Goal: Browse casually

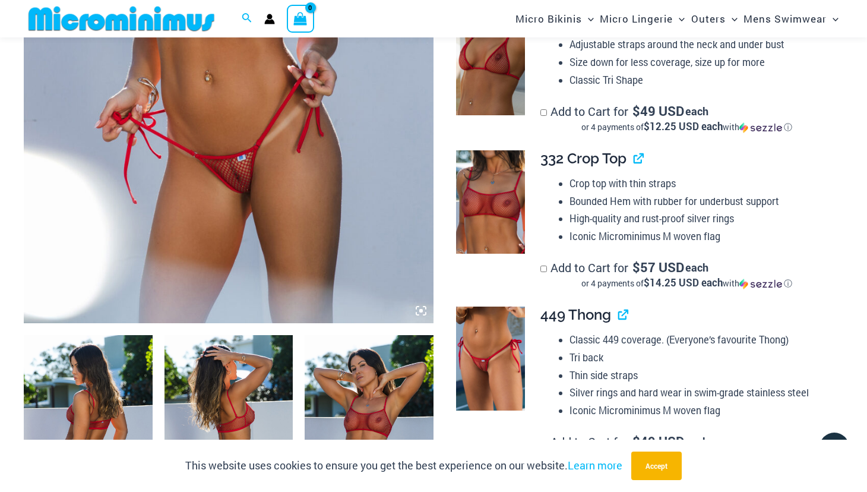
scroll to position [396, 0]
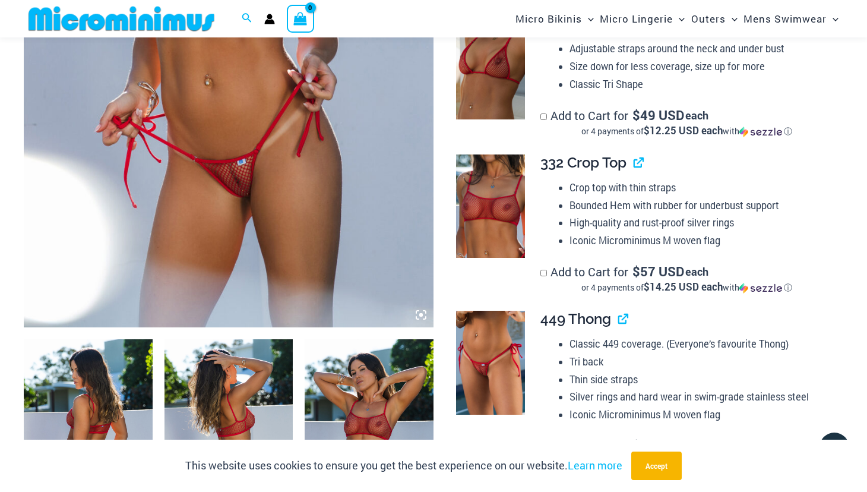
click at [267, 223] on img at bounding box center [229, 19] width 410 height 615
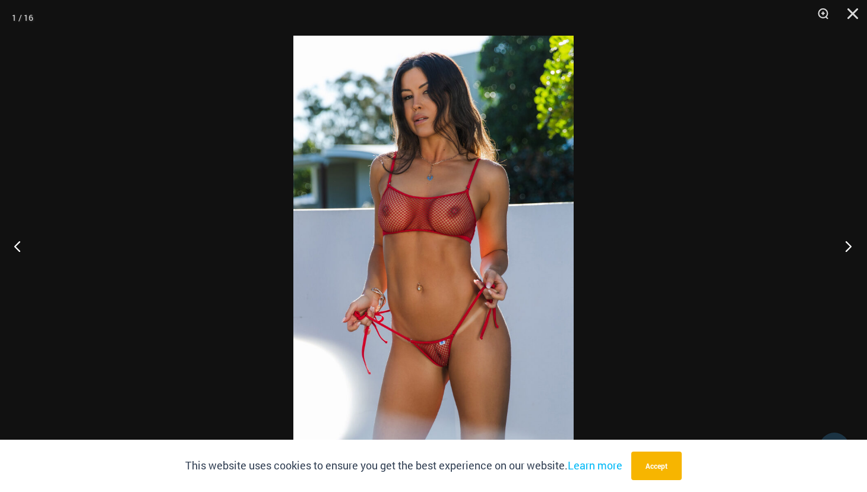
click at [847, 244] on button "Next" at bounding box center [845, 245] width 45 height 59
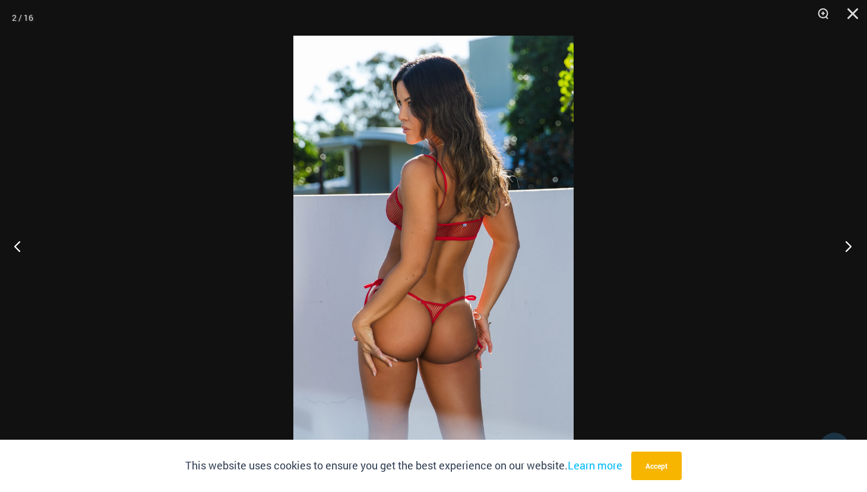
click at [847, 247] on button "Next" at bounding box center [845, 245] width 45 height 59
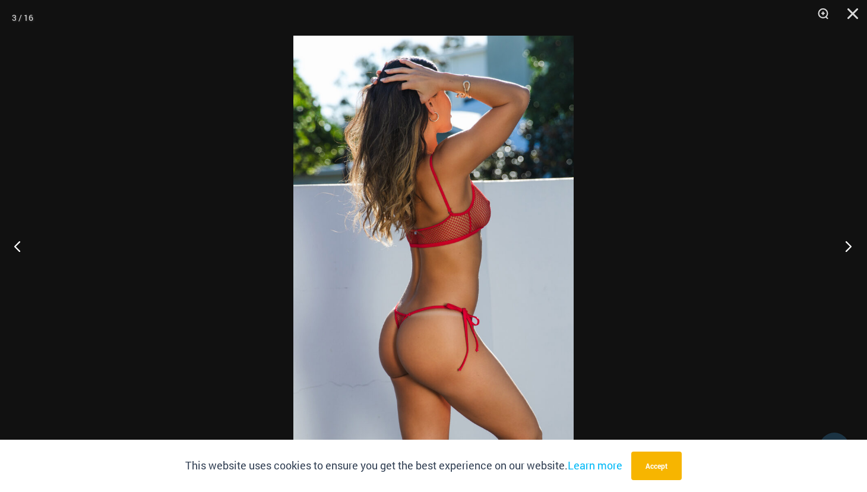
click at [845, 244] on button "Next" at bounding box center [845, 245] width 45 height 59
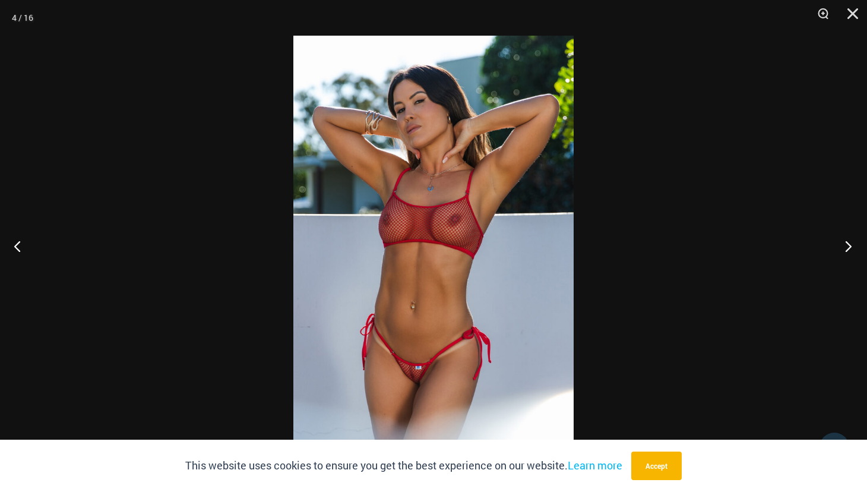
click at [845, 245] on button "Next" at bounding box center [845, 245] width 45 height 59
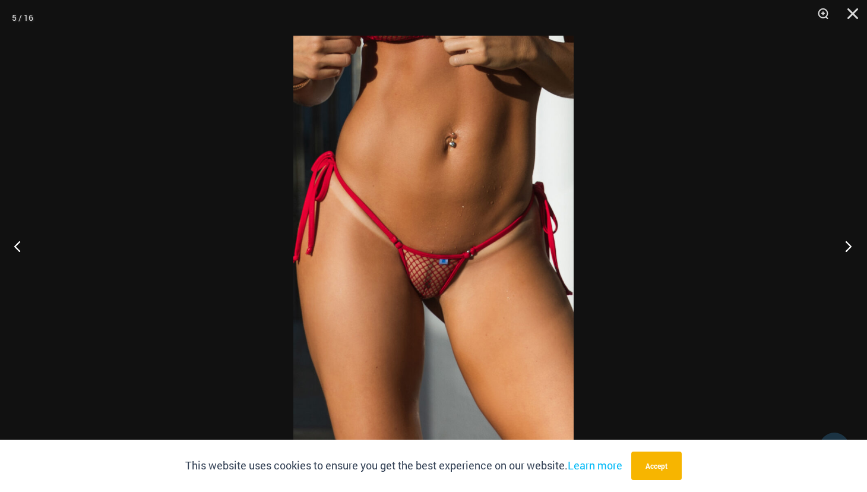
click at [847, 244] on button "Next" at bounding box center [845, 245] width 45 height 59
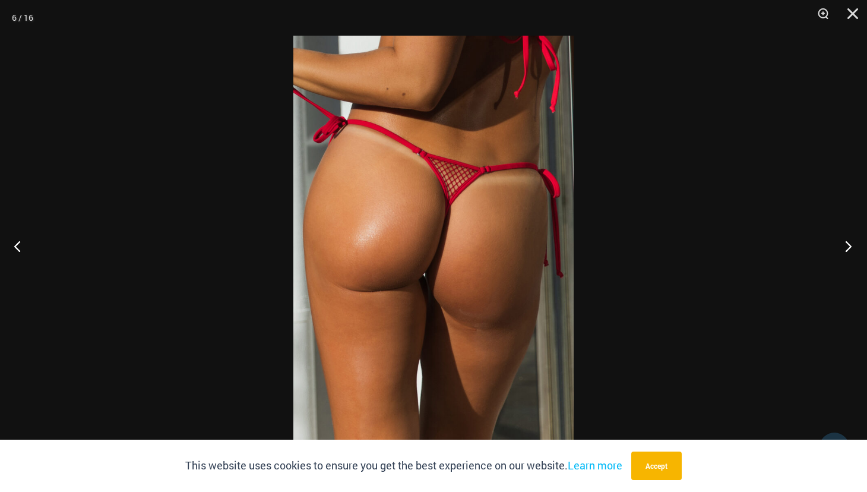
click at [845, 244] on button "Next" at bounding box center [845, 245] width 45 height 59
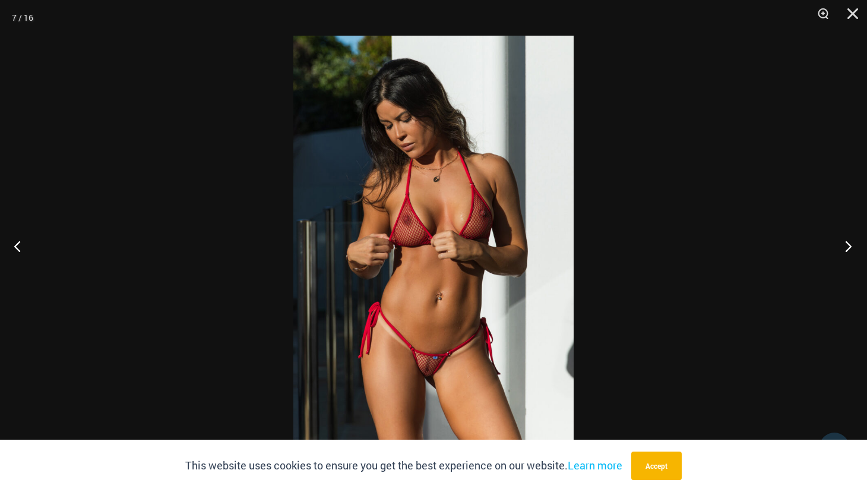
click at [848, 245] on button "Next" at bounding box center [845, 245] width 45 height 59
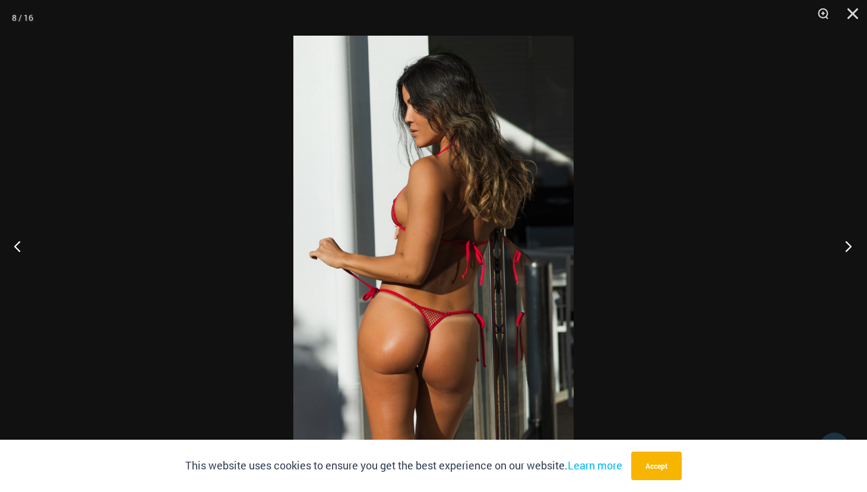
click at [851, 246] on button "Next" at bounding box center [845, 245] width 45 height 59
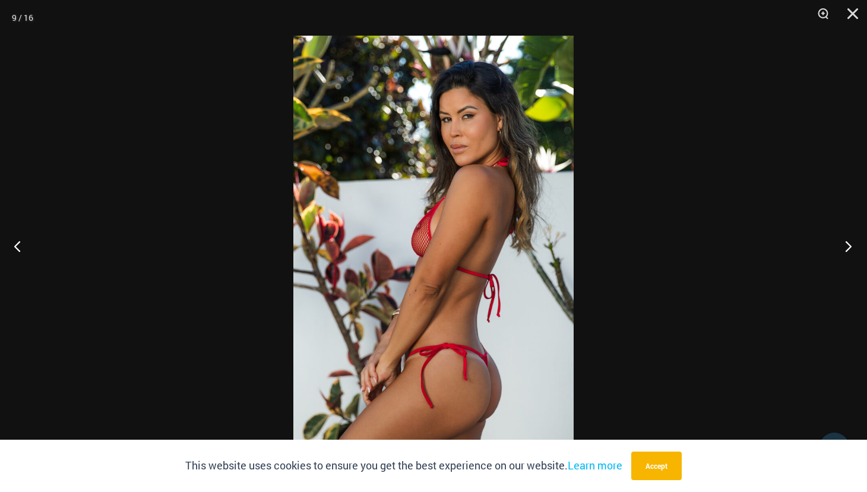
click at [847, 242] on button "Next" at bounding box center [845, 245] width 45 height 59
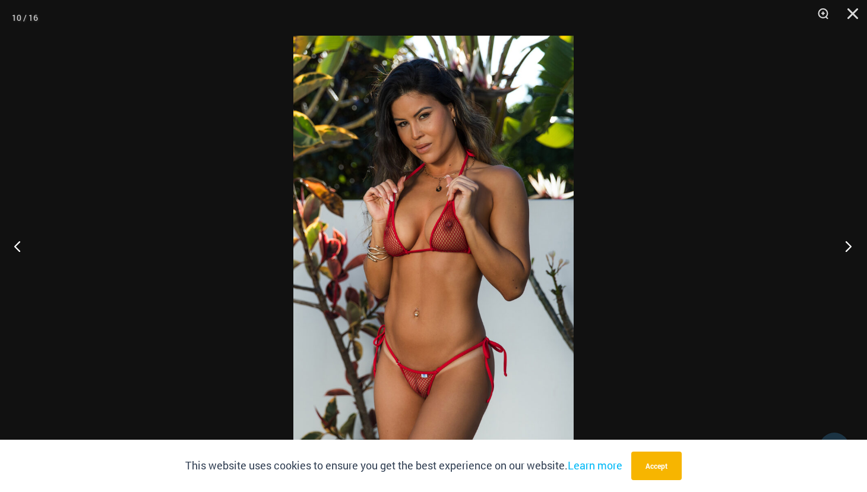
click at [850, 248] on button "Next" at bounding box center [845, 245] width 45 height 59
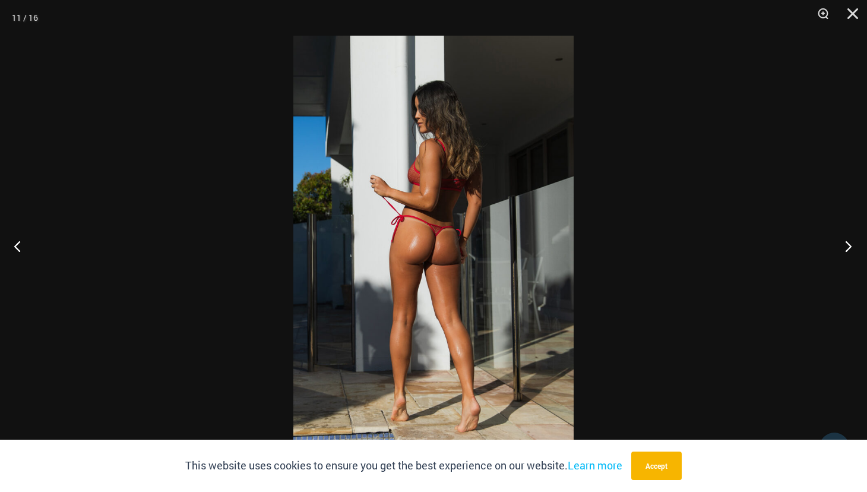
click at [850, 248] on button "Next" at bounding box center [845, 245] width 45 height 59
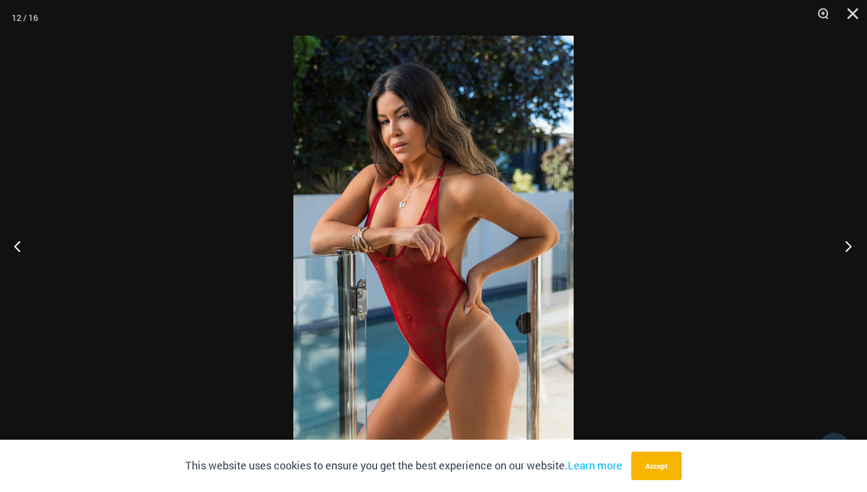
click at [850, 248] on button "Next" at bounding box center [845, 245] width 45 height 59
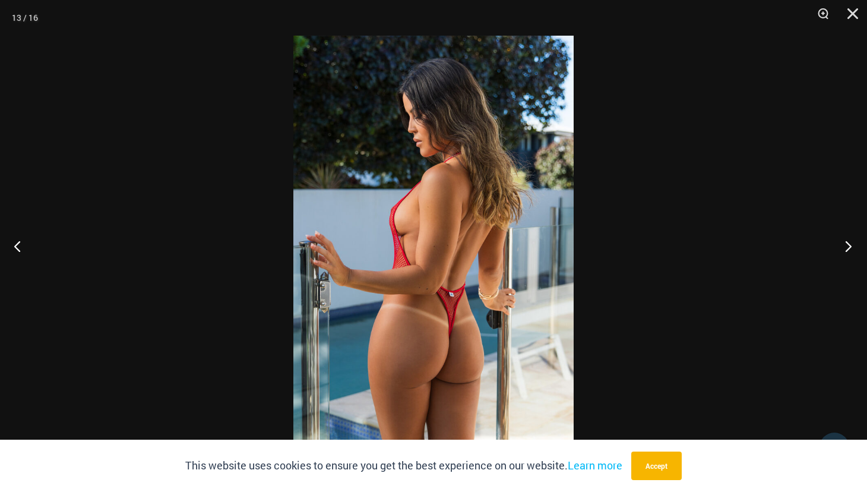
click at [849, 246] on button "Next" at bounding box center [845, 245] width 45 height 59
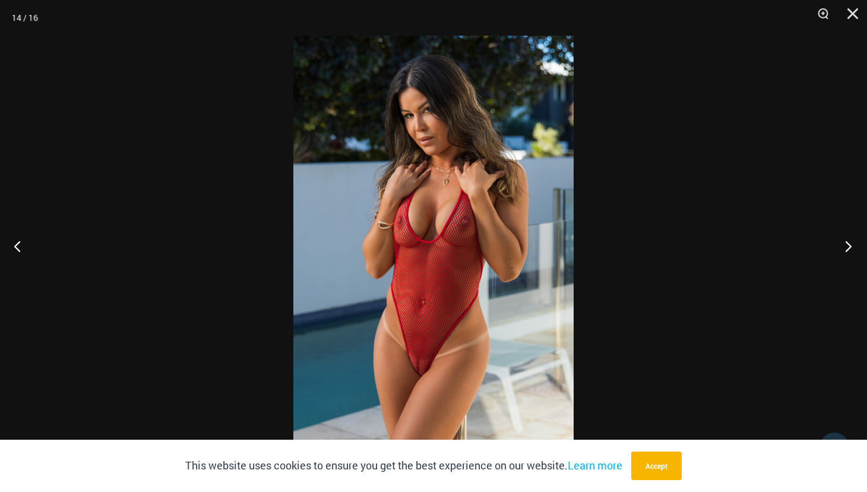
click at [847, 246] on button "Next" at bounding box center [845, 245] width 45 height 59
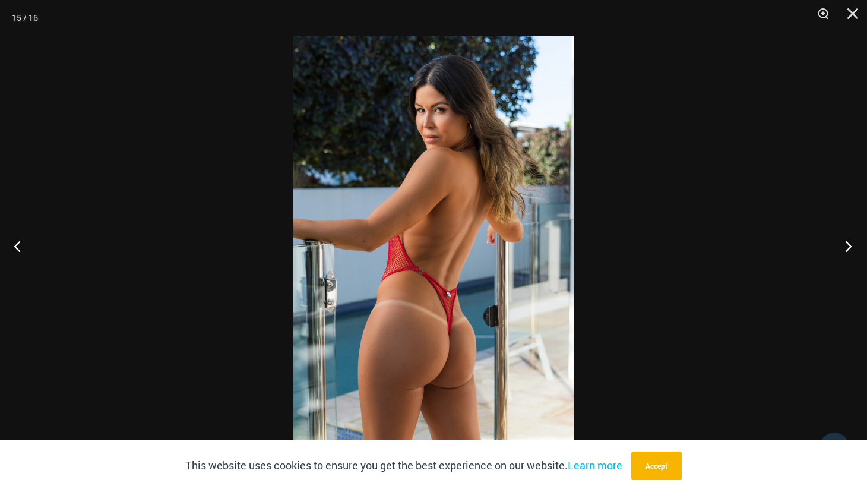
click at [848, 245] on button "Next" at bounding box center [845, 245] width 45 height 59
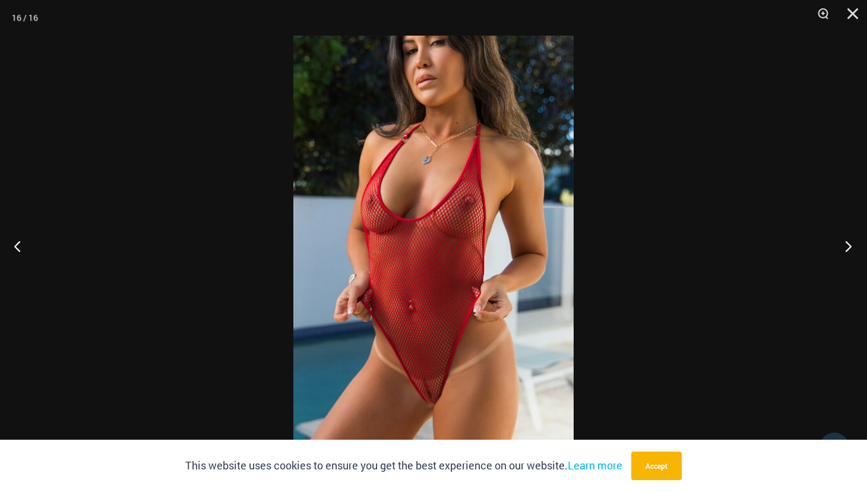
click at [850, 244] on button "Next" at bounding box center [845, 245] width 45 height 59
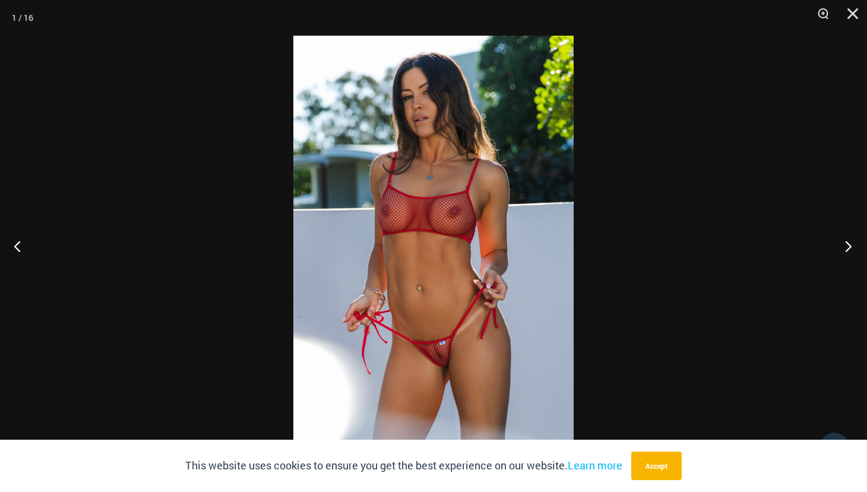
click at [845, 244] on button "Next" at bounding box center [845, 245] width 45 height 59
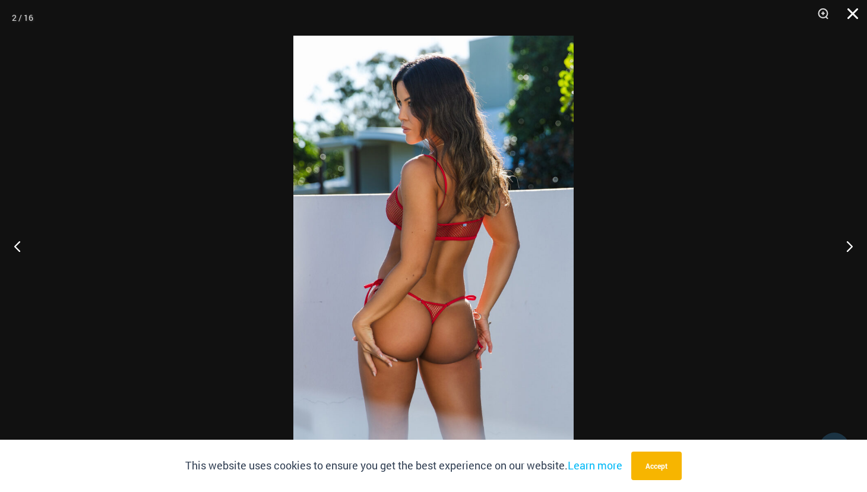
click at [853, 11] on button "Close" at bounding box center [849, 18] width 30 height 36
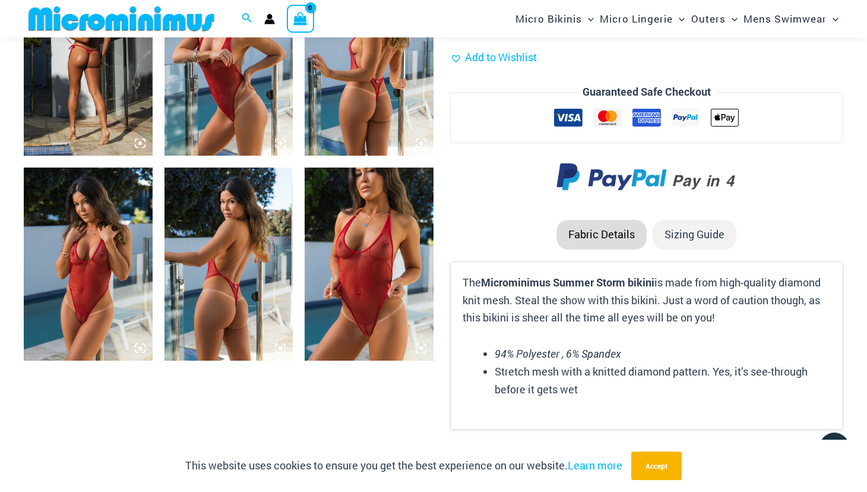
scroll to position [1136, 0]
